Goal: Transaction & Acquisition: Purchase product/service

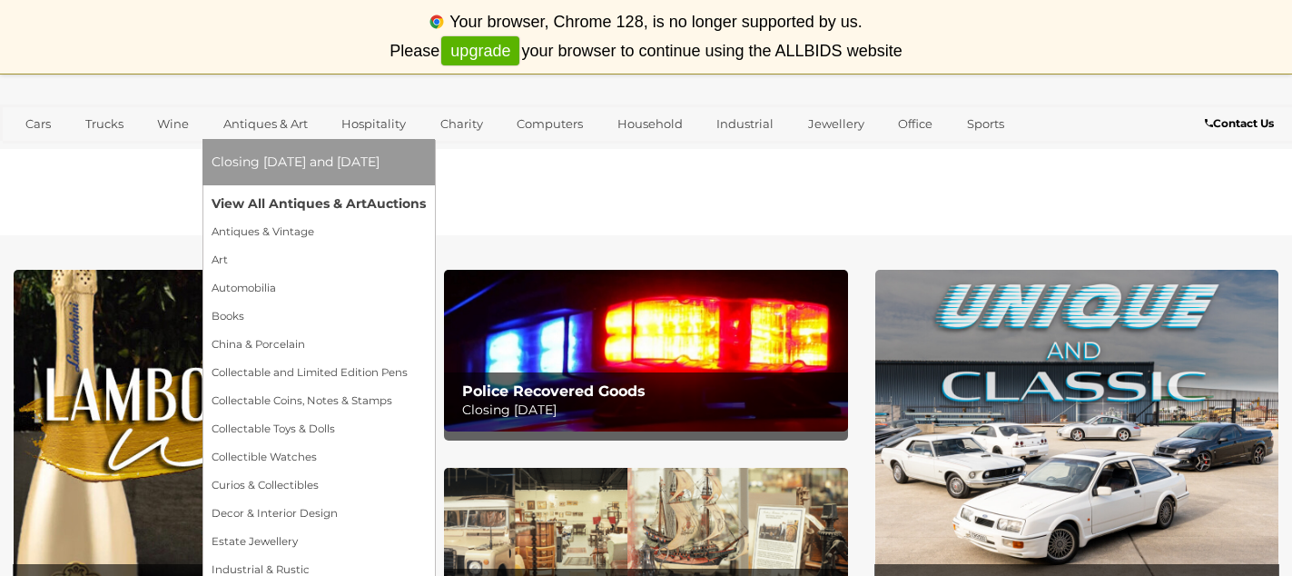
click at [324, 205] on link "View All Antiques & Art Auctions" at bounding box center [319, 204] width 214 height 28
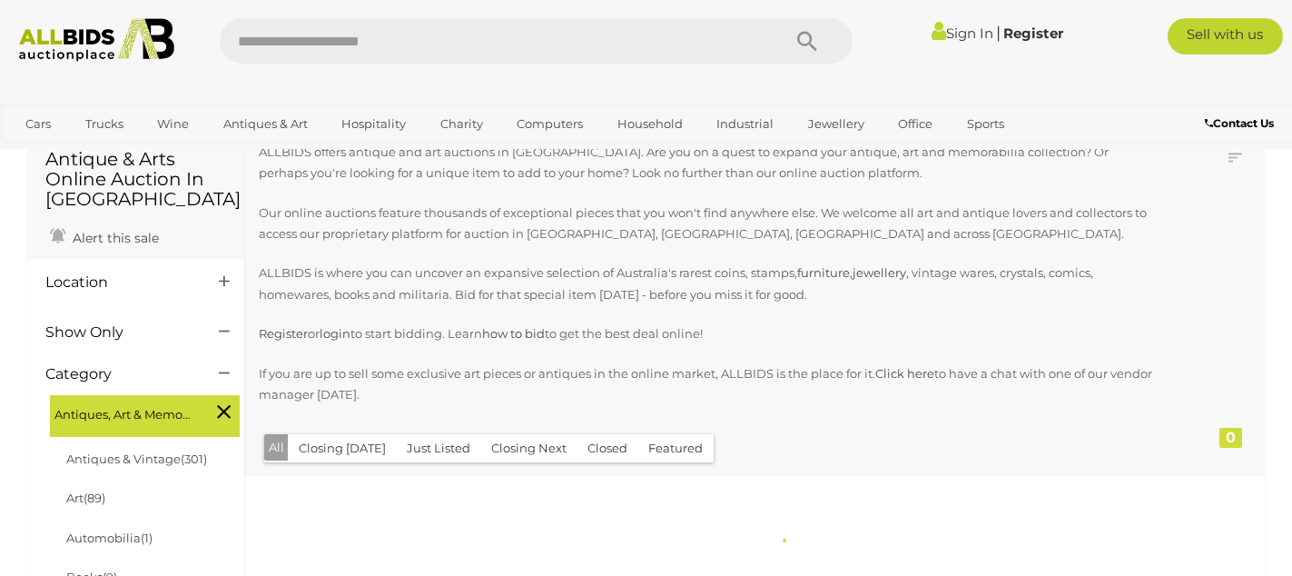
scroll to position [129, 0]
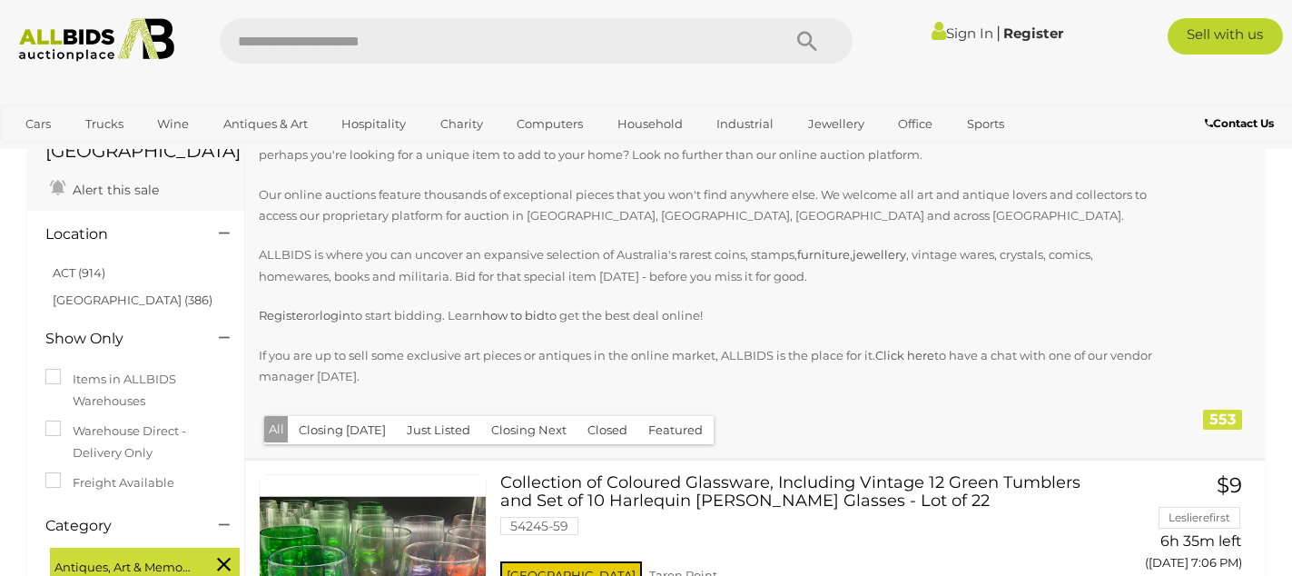
scroll to position [145, 0]
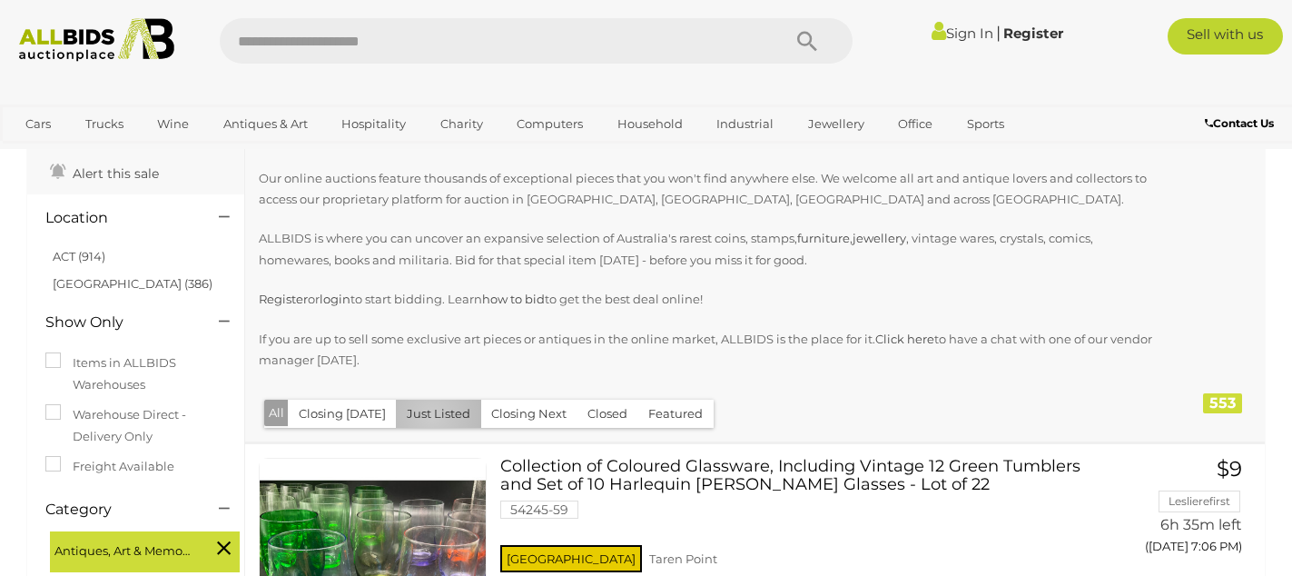
click at [426, 418] on button "Just Listed" at bounding box center [438, 414] width 85 height 28
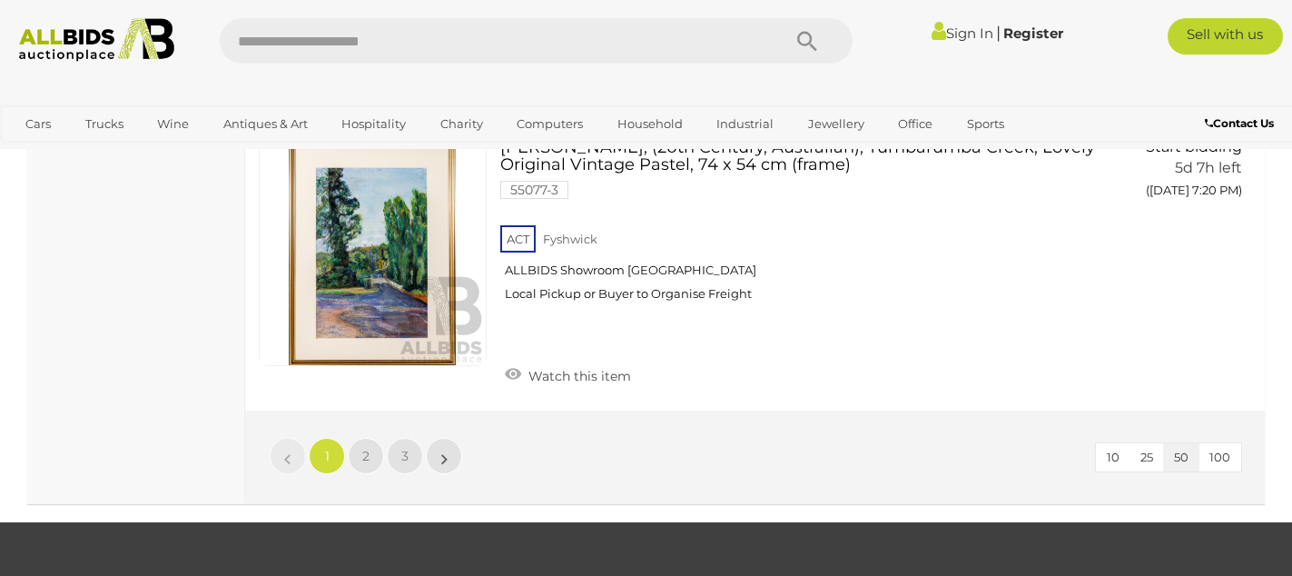
scroll to position [14730, 0]
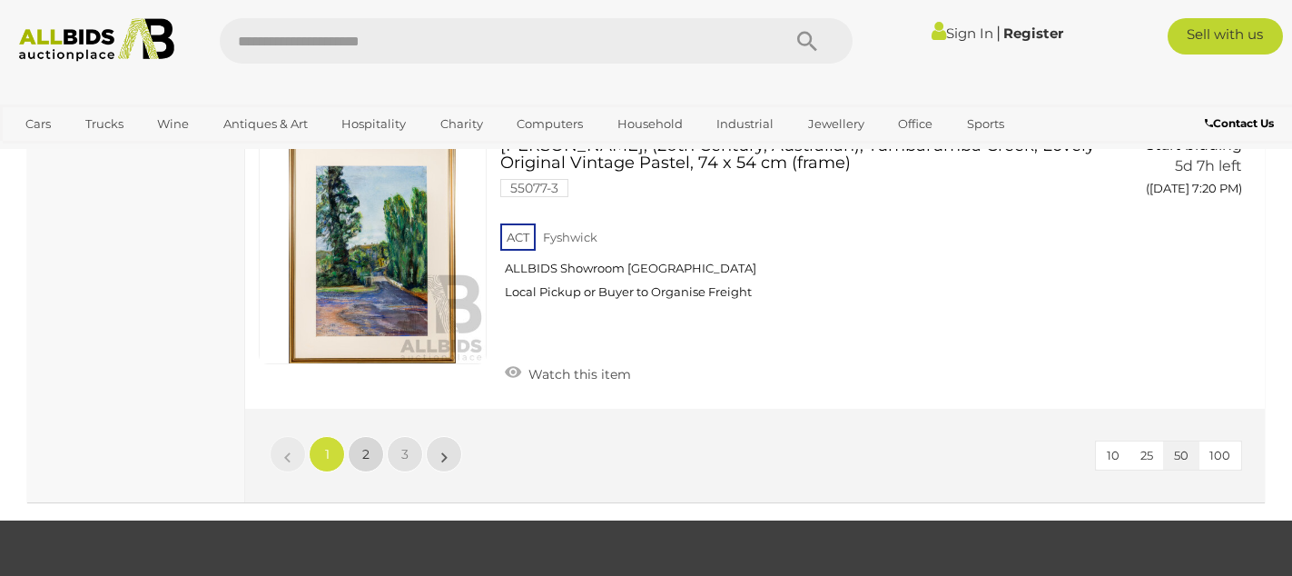
click at [363, 446] on span "2" at bounding box center [365, 454] width 7 height 16
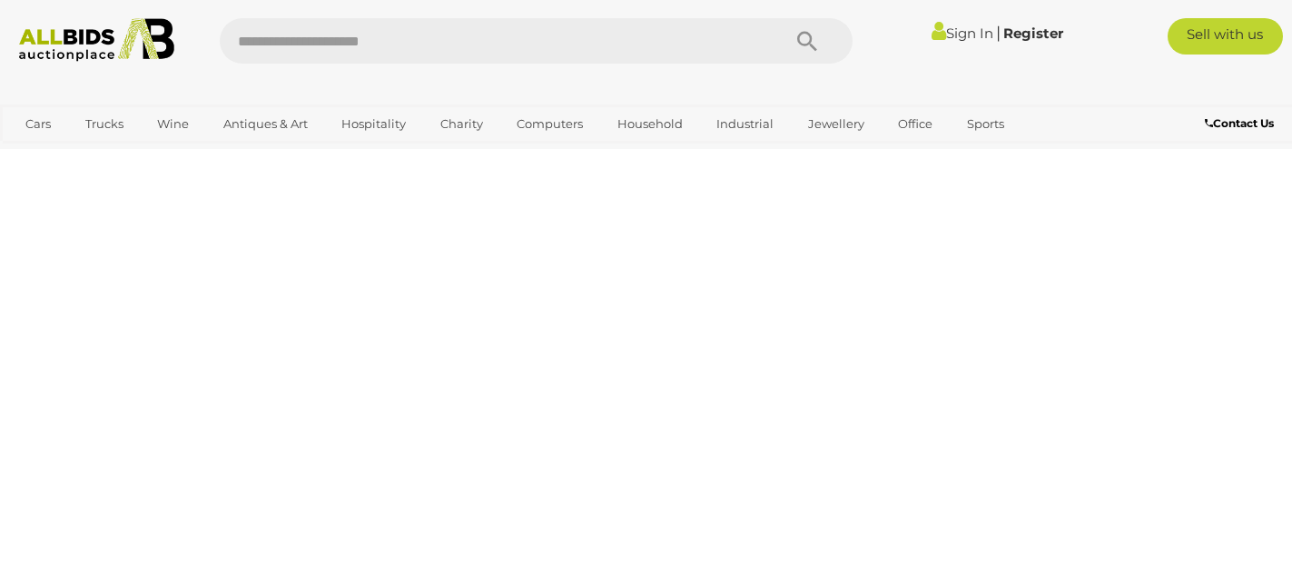
scroll to position [405, 0]
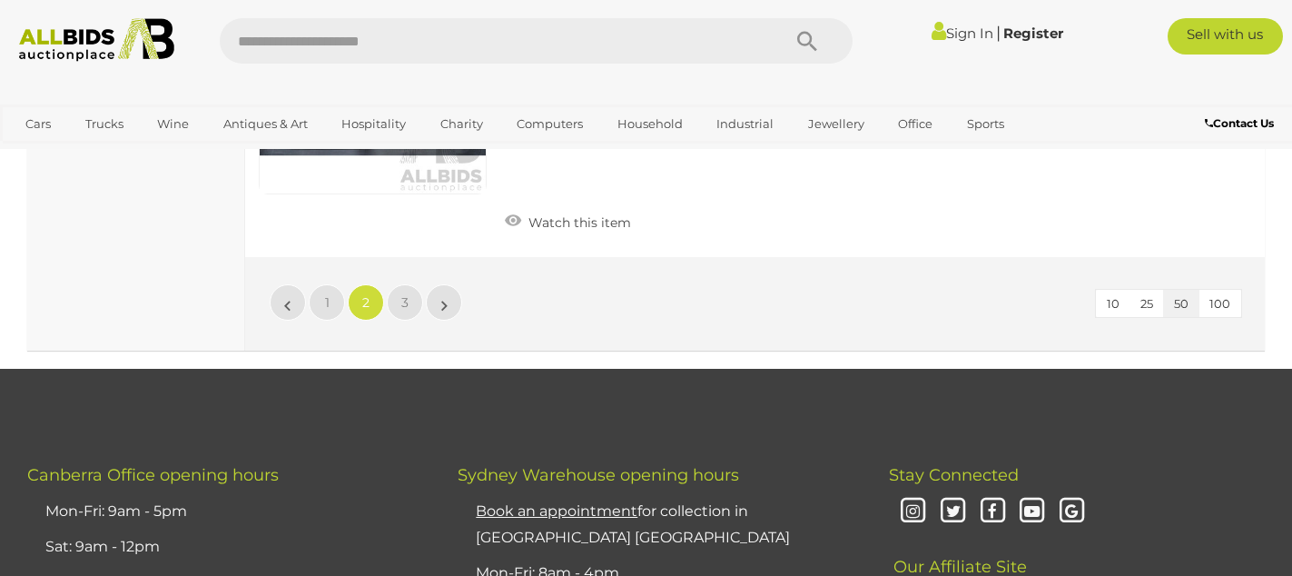
scroll to position [14575, 0]
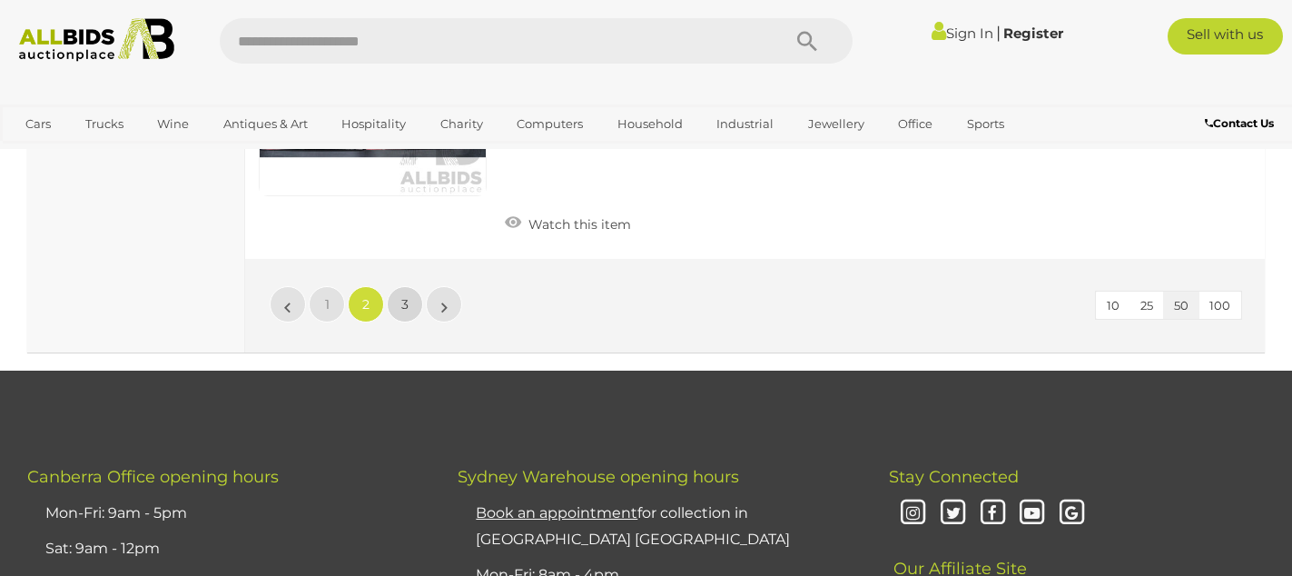
click at [400, 291] on link "3" at bounding box center [405, 304] width 36 height 36
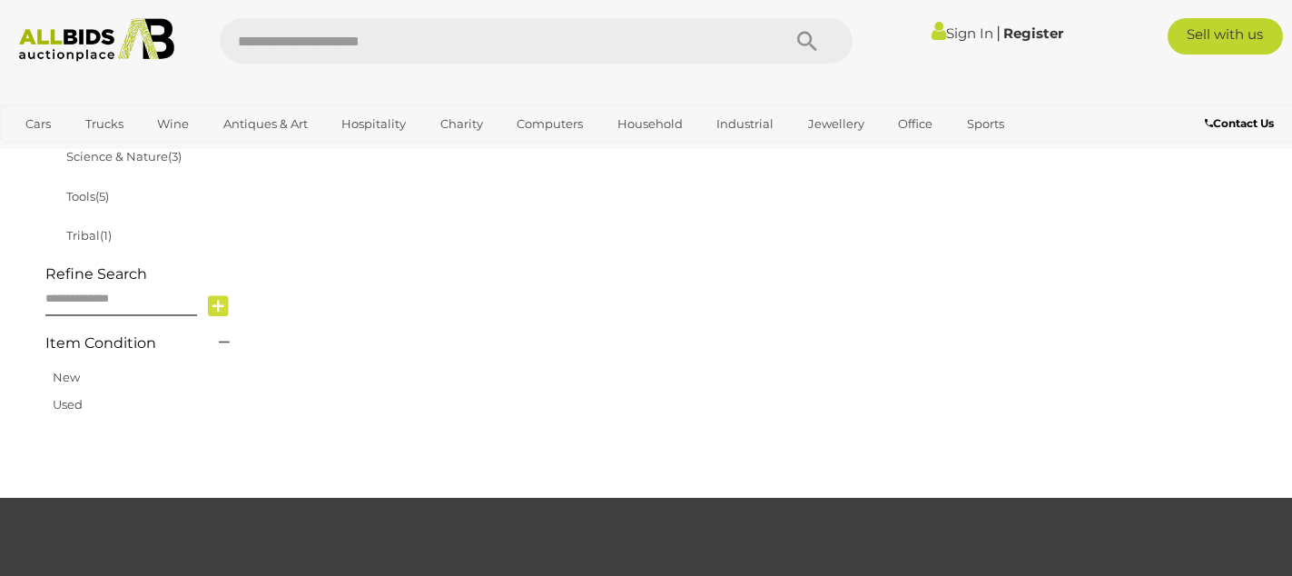
scroll to position [1220, 0]
